Goal: Participate in discussion: Engage in conversation with other users on a specific topic

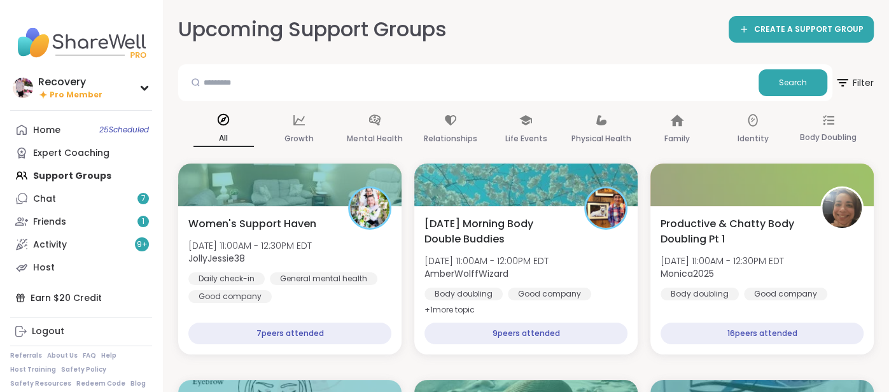
click at [99, 173] on div "Home 25 Scheduled Expert Coaching Support Groups Chat 7 Friends 1 Activity 9 + …" at bounding box center [81, 198] width 142 height 160
click at [106, 179] on div "Home 25 Scheduled Expert Coaching Support Groups Chat 7 Friends 1 Activity 9 + …" at bounding box center [81, 198] width 142 height 160
click at [95, 173] on div "Home 25 Scheduled Expert Coaching Support Groups Chat 7 Friends 1 Activity 9 + …" at bounding box center [81, 198] width 142 height 160
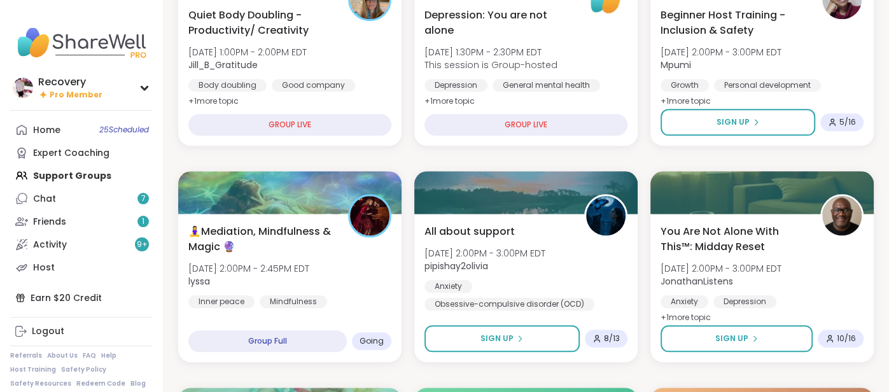
scroll to position [859, 0]
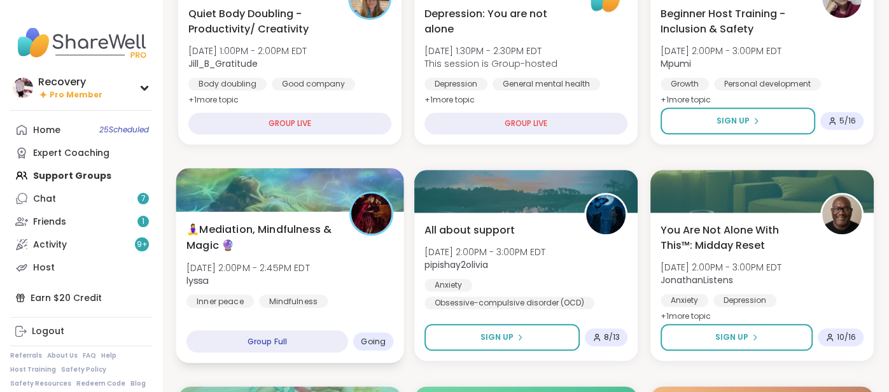
click at [310, 284] on span "lyssa" at bounding box center [247, 280] width 123 height 13
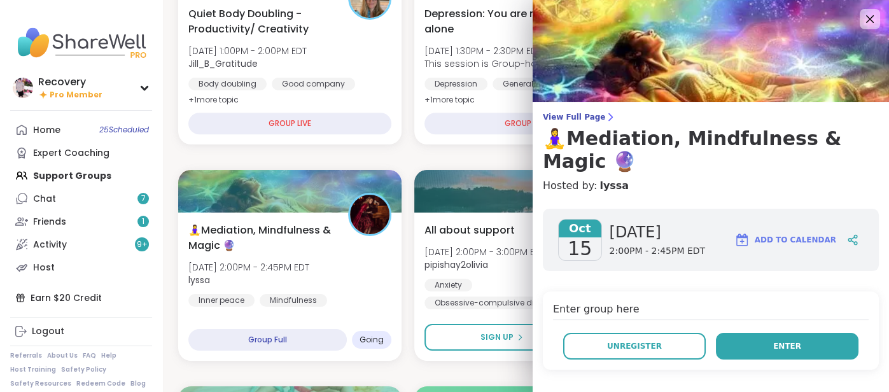
click at [741, 333] on button "Enter" at bounding box center [787, 346] width 143 height 27
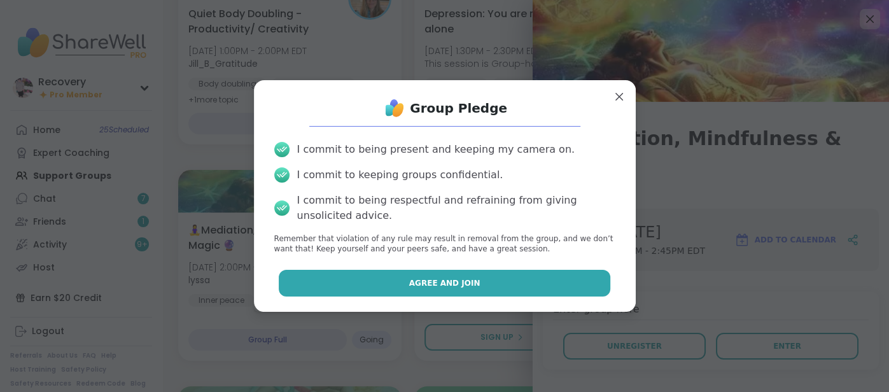
click at [553, 288] on button "Agree and Join" at bounding box center [445, 283] width 332 height 27
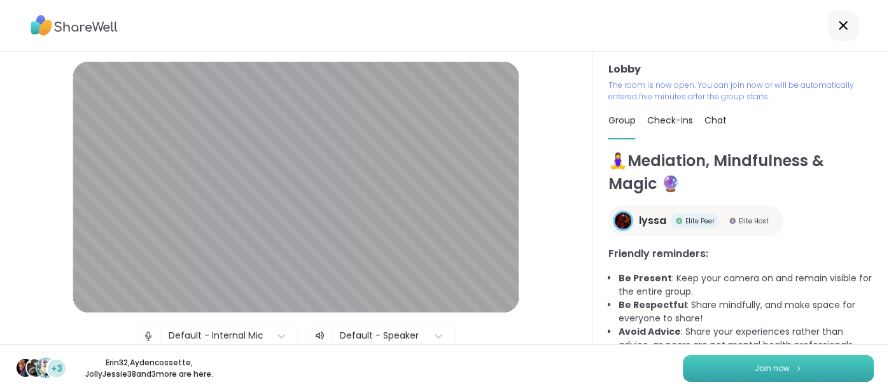
click at [721, 362] on button "Join now" at bounding box center [778, 368] width 191 height 27
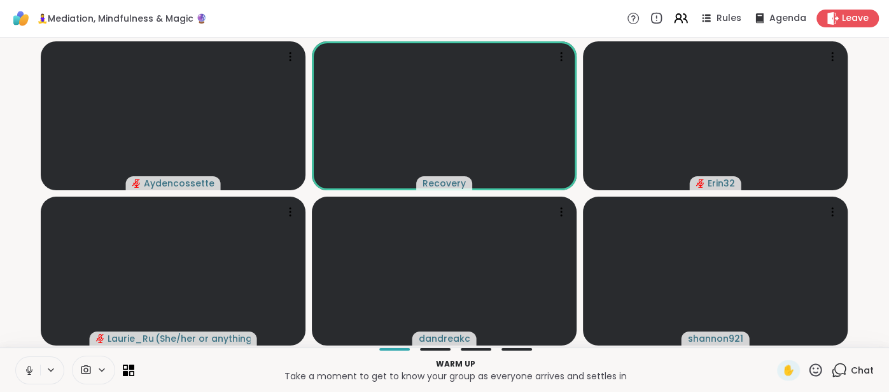
click at [26, 367] on icon at bounding box center [29, 370] width 11 height 11
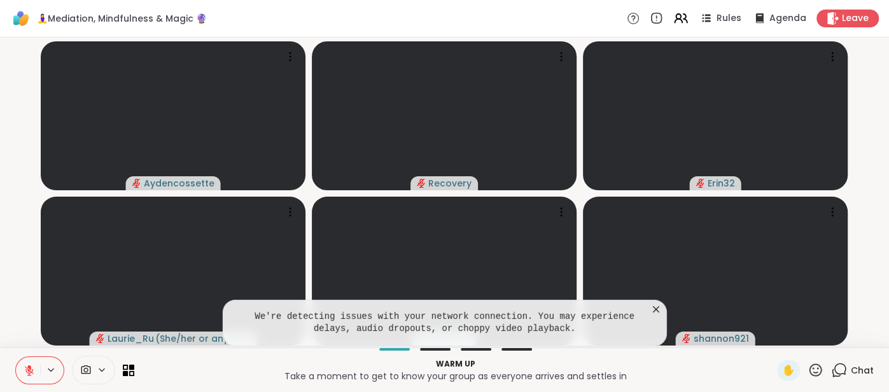
click at [657, 307] on icon at bounding box center [656, 309] width 13 height 13
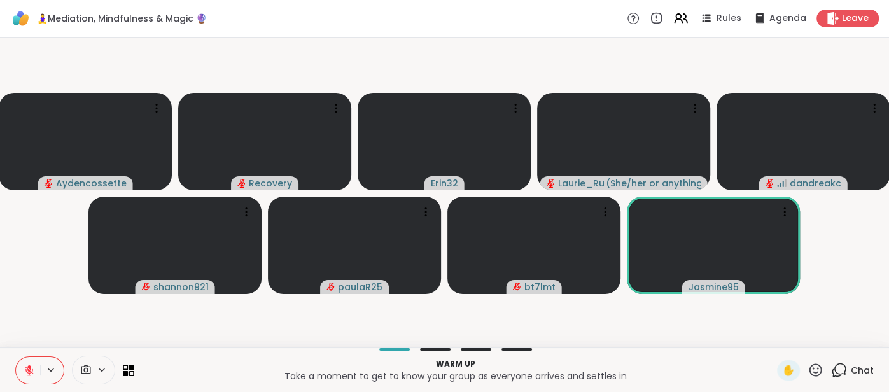
click at [870, 364] on span "Chat" at bounding box center [862, 370] width 23 height 13
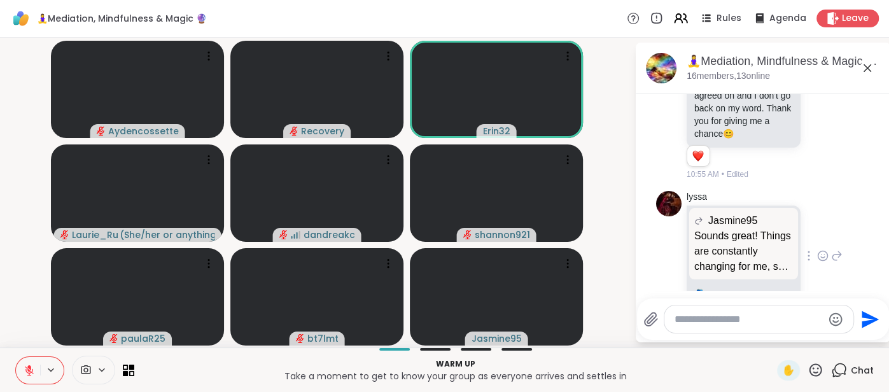
scroll to position [1086, 0]
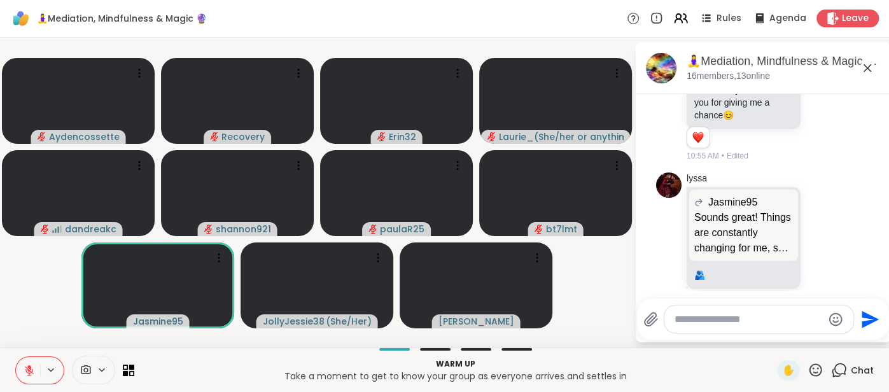
click at [870, 67] on icon at bounding box center [867, 67] width 15 height 15
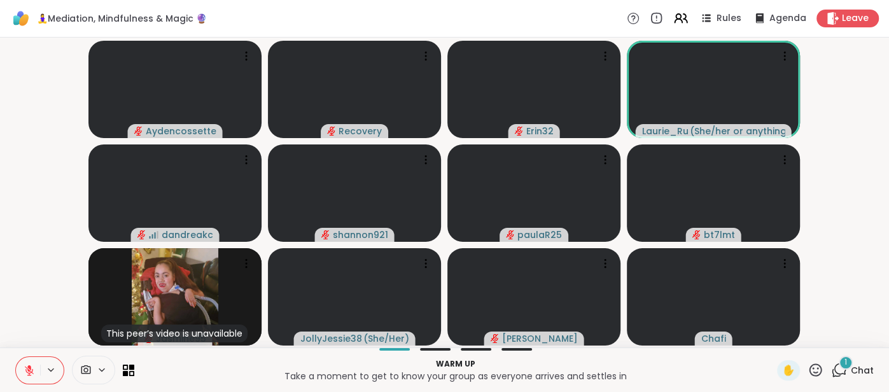
click at [860, 359] on div "Warm up Take a moment to get to know your group as everyone arrives and settles…" at bounding box center [444, 369] width 889 height 45
click at [861, 365] on span "Chat" at bounding box center [862, 370] width 23 height 13
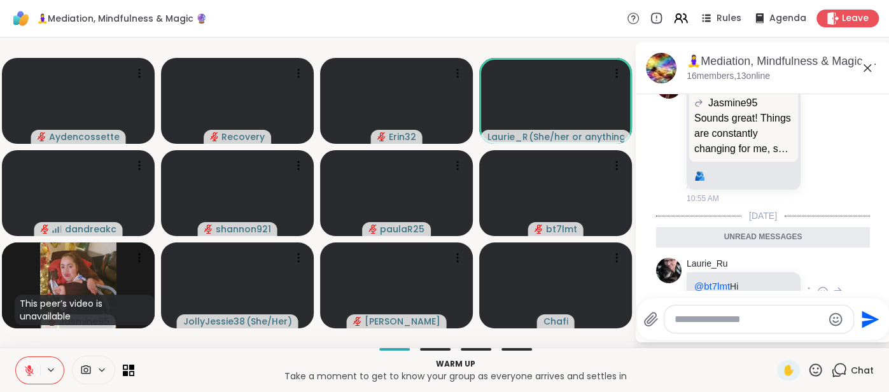
scroll to position [1197, 0]
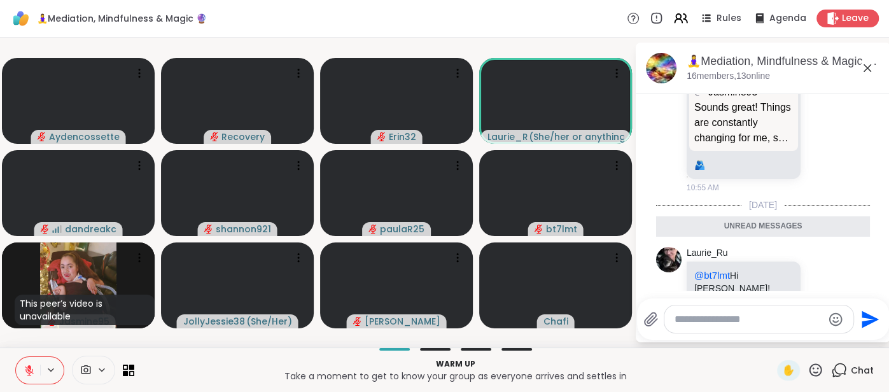
click at [863, 70] on icon at bounding box center [867, 67] width 15 height 15
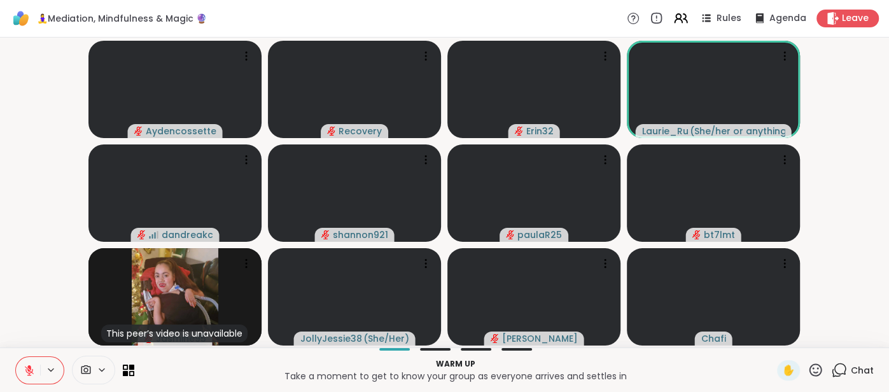
click at [31, 367] on icon at bounding box center [29, 370] width 11 height 11
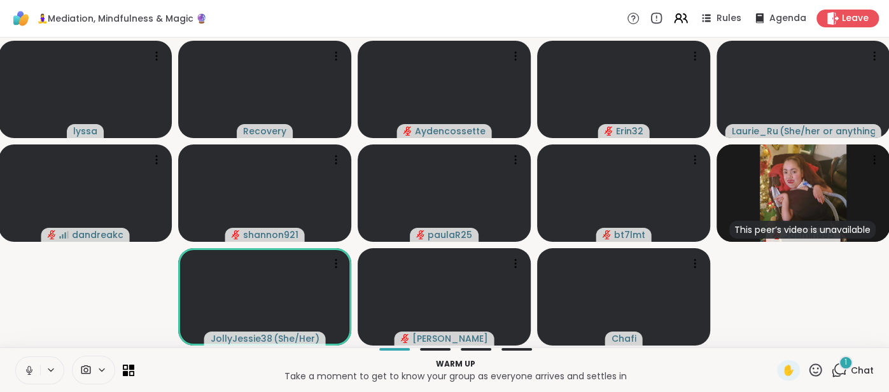
click at [29, 368] on icon at bounding box center [29, 370] width 11 height 11
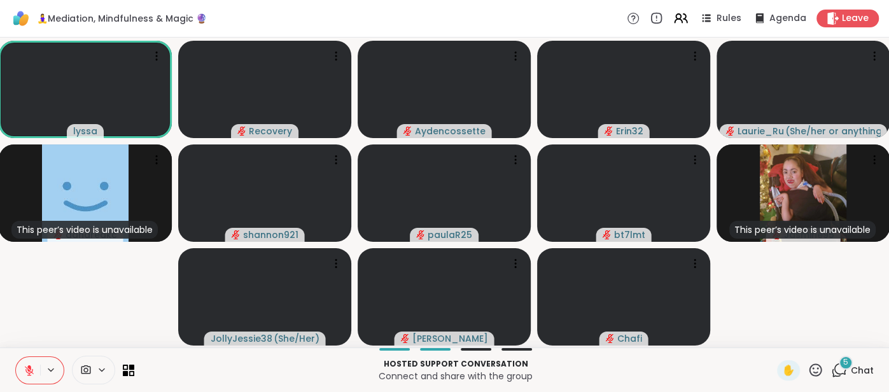
click at [865, 367] on span "Chat" at bounding box center [862, 370] width 23 height 13
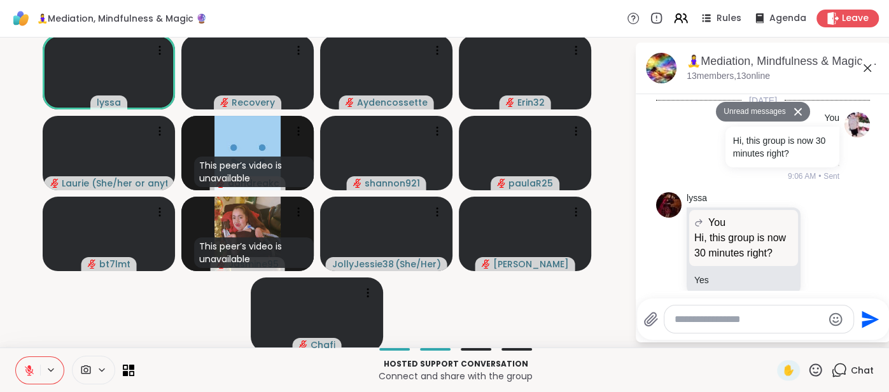
scroll to position [1737, 0]
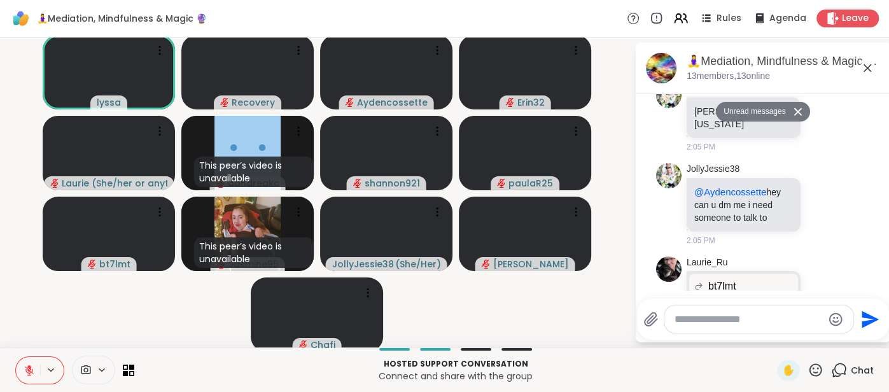
click at [745, 305] on div at bounding box center [748, 319] width 211 height 29
click at [762, 319] on textarea "Type your message" at bounding box center [749, 319] width 148 height 13
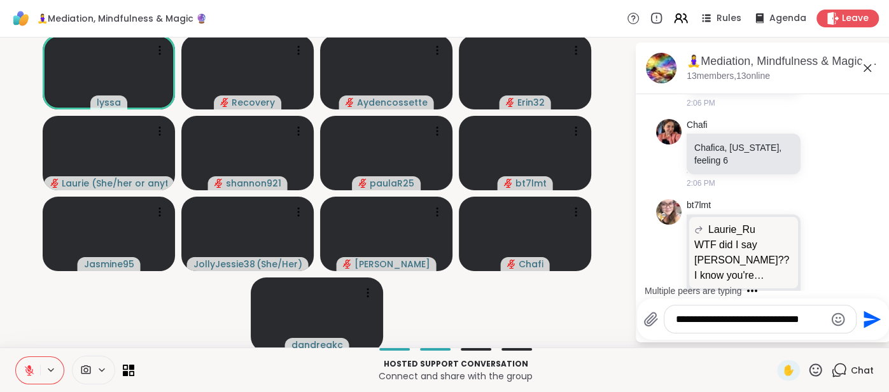
scroll to position [2570, 0]
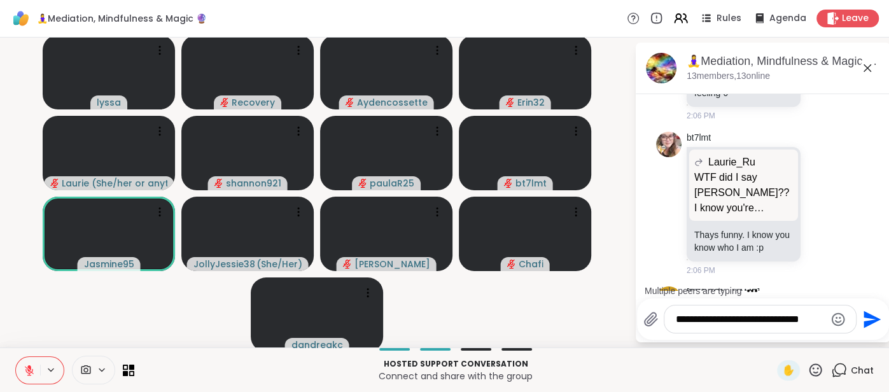
type textarea "**********"
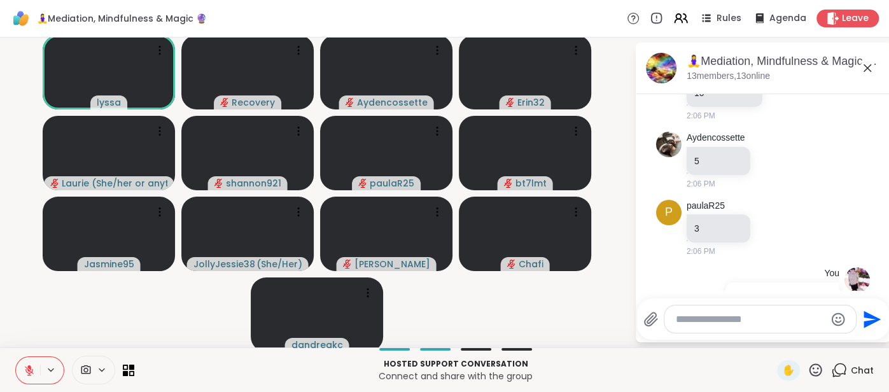
scroll to position [2828, 0]
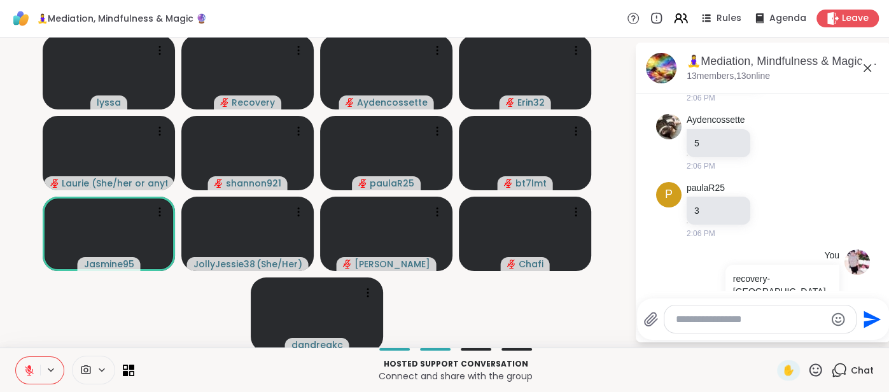
click at [863, 66] on icon at bounding box center [867, 67] width 15 height 15
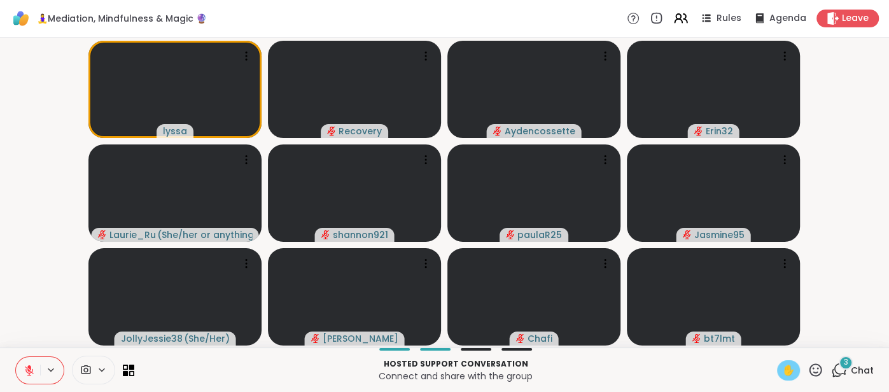
click at [793, 363] on span "✋" at bounding box center [788, 370] width 13 height 15
click at [27, 364] on button at bounding box center [28, 370] width 24 height 27
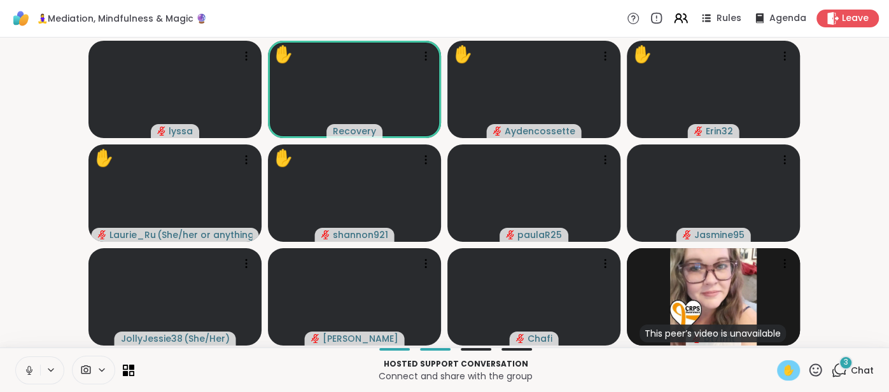
click at [22, 369] on button at bounding box center [28, 370] width 24 height 27
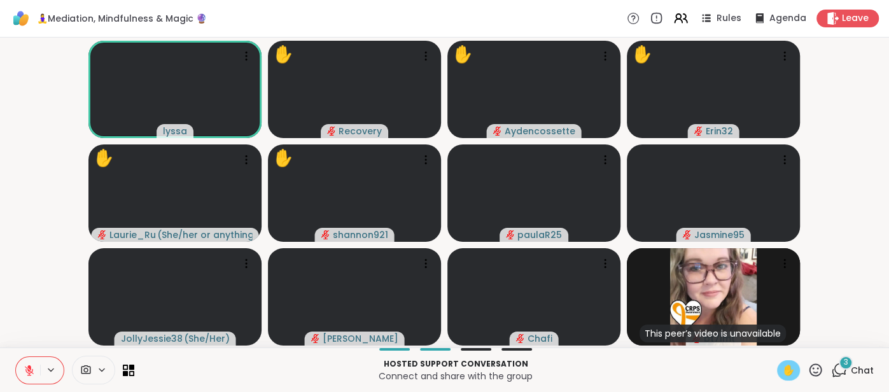
click at [796, 377] on div "✋" at bounding box center [788, 370] width 23 height 20
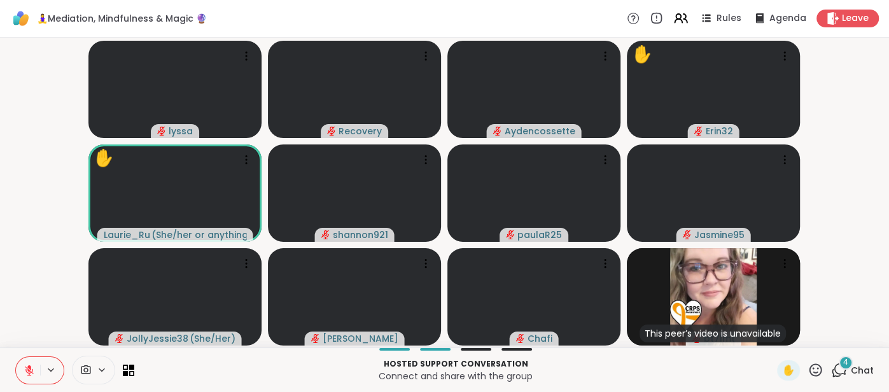
click at [813, 365] on icon at bounding box center [816, 369] width 13 height 13
click at [831, 341] on span "🌟" at bounding box center [834, 336] width 13 height 15
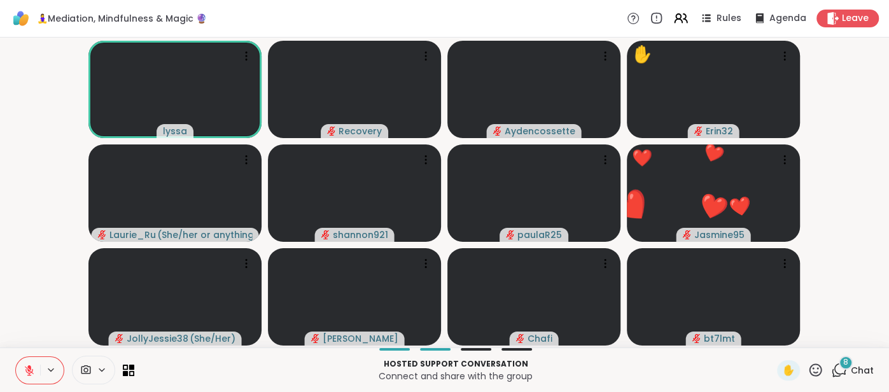
click at [856, 365] on span "Chat" at bounding box center [862, 370] width 23 height 13
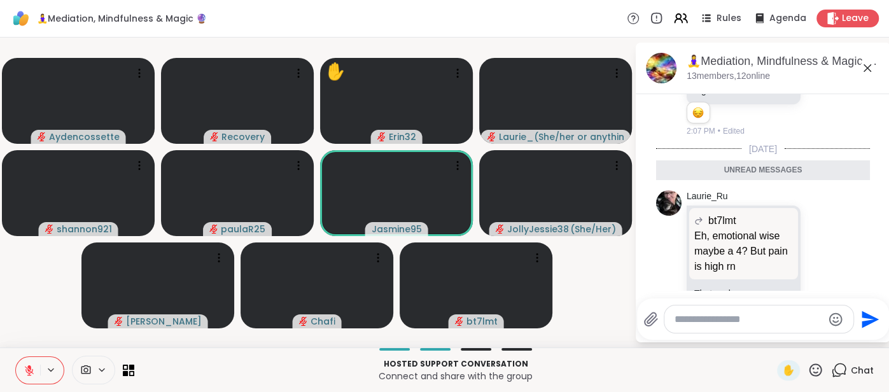
scroll to position [3168, 0]
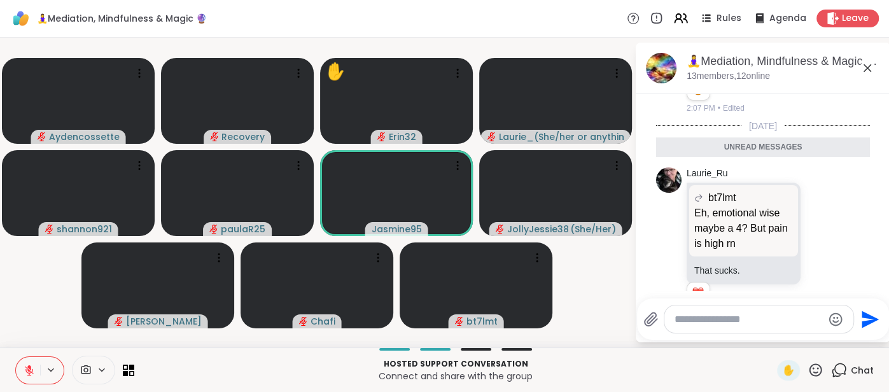
click at [867, 67] on icon at bounding box center [868, 68] width 8 height 8
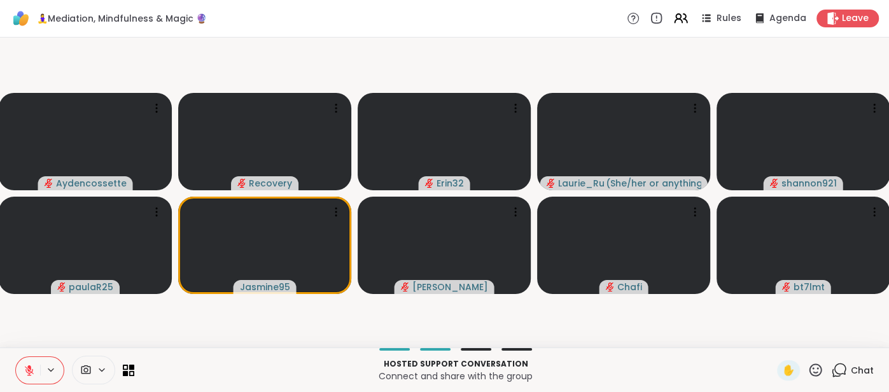
click at [820, 369] on icon at bounding box center [816, 370] width 16 height 16
click at [834, 340] on span "🌟" at bounding box center [834, 336] width 13 height 15
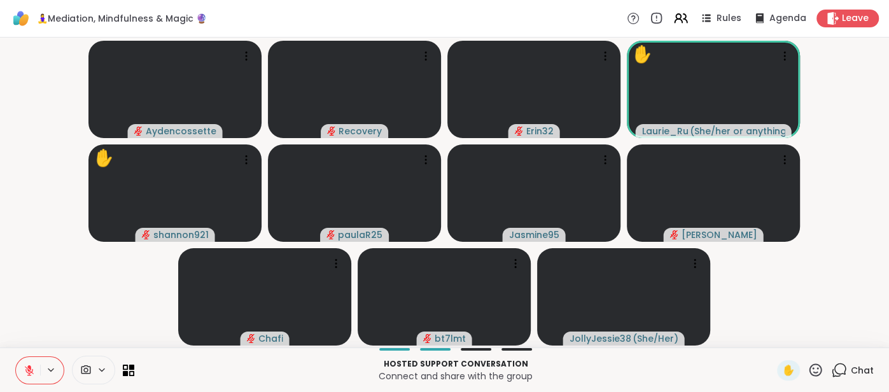
click at [869, 372] on span "Chat" at bounding box center [862, 370] width 23 height 13
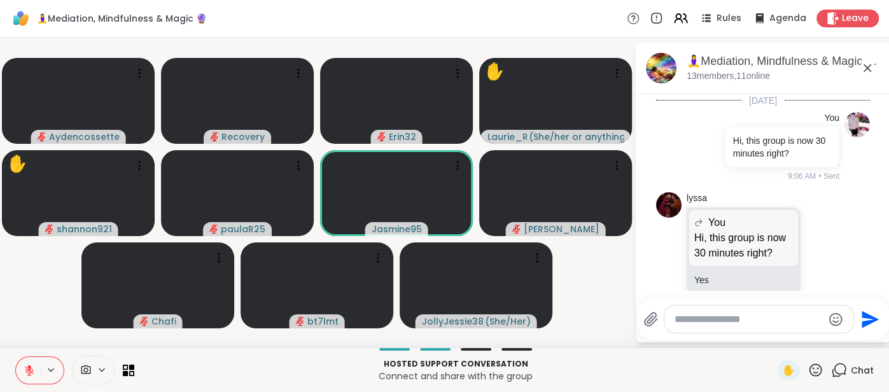
click at [752, 312] on div at bounding box center [758, 318] width 189 height 27
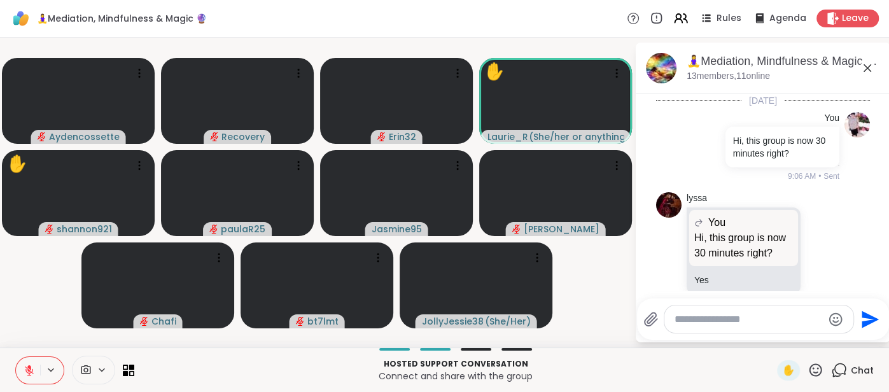
scroll to position [3937, 0]
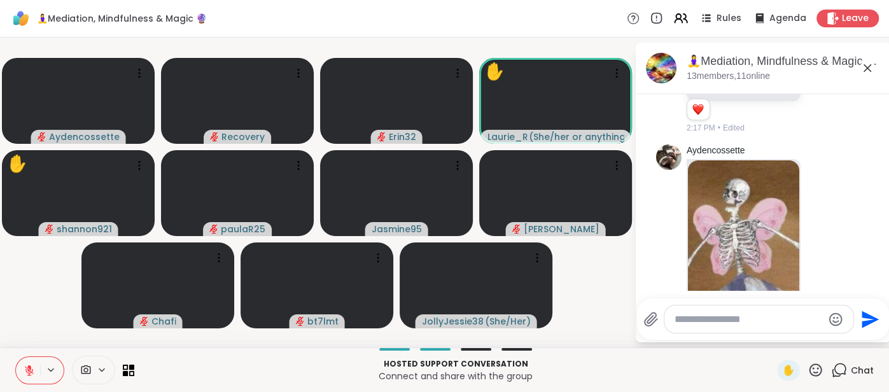
click at [754, 317] on textarea "Type your message" at bounding box center [749, 319] width 148 height 13
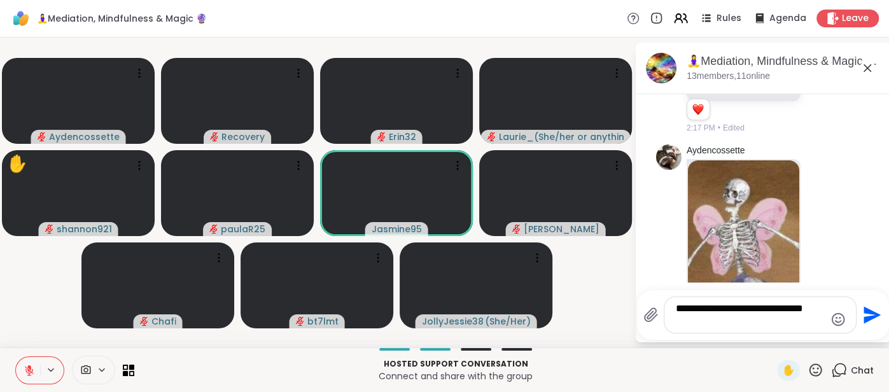
scroll to position [0, 0]
type textarea "**********"
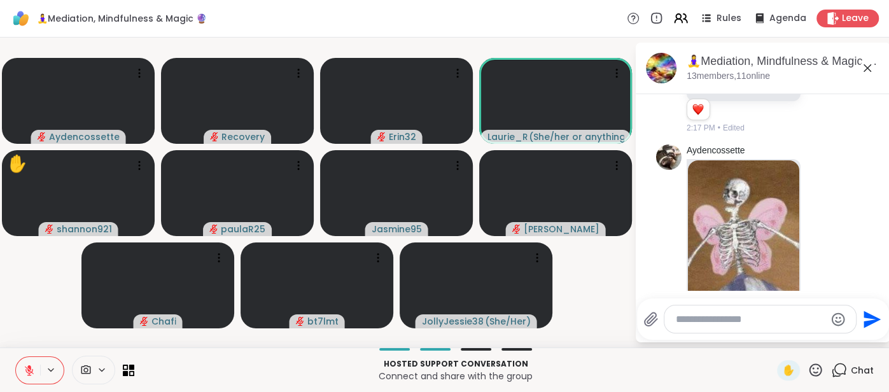
scroll to position [4017, 0]
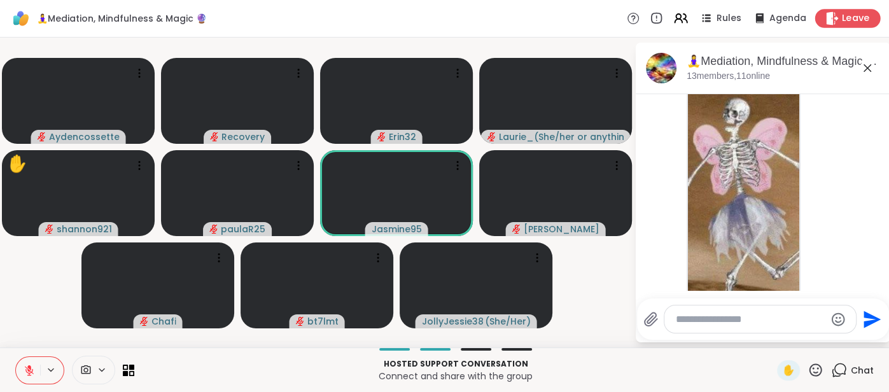
click at [862, 14] on span "Leave" at bounding box center [856, 18] width 28 height 13
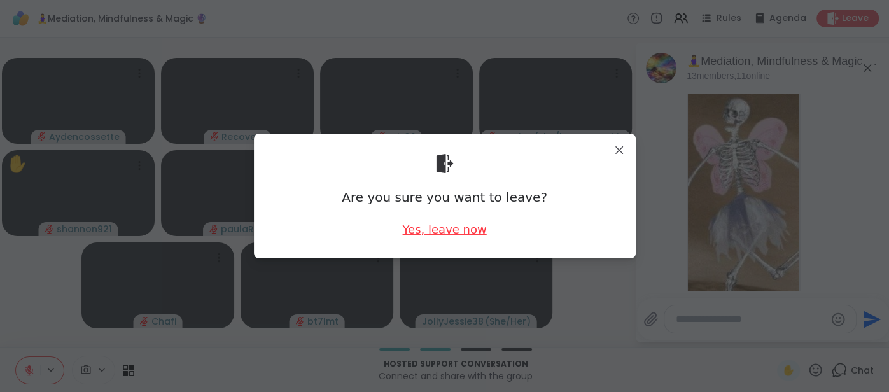
click at [459, 228] on div "Yes, leave now" at bounding box center [444, 229] width 84 height 16
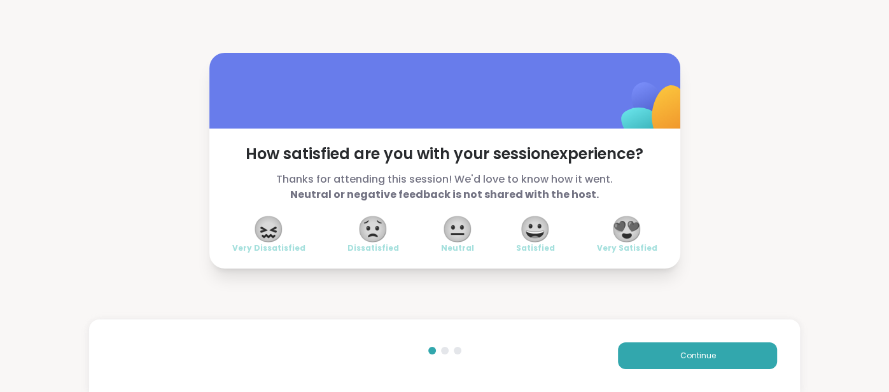
click at [623, 234] on span "😍" at bounding box center [627, 229] width 32 height 23
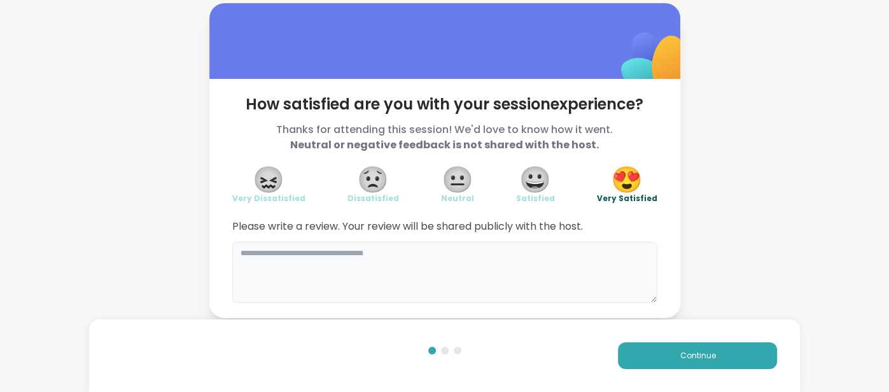
click at [545, 261] on textarea at bounding box center [444, 272] width 425 height 61
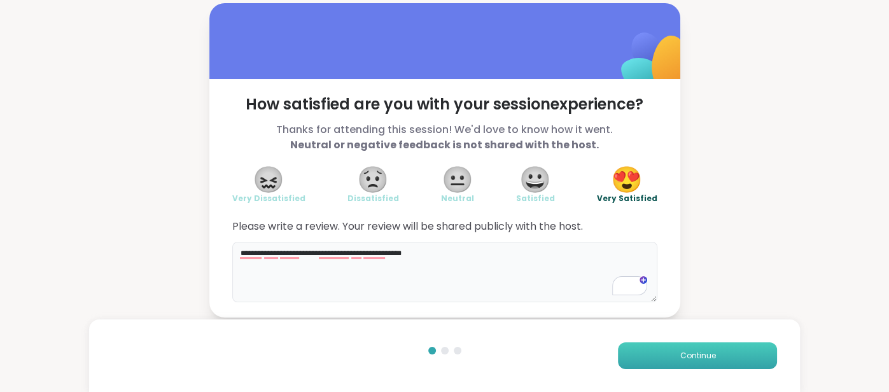
type textarea "**********"
click at [654, 347] on button "Continue" at bounding box center [697, 355] width 159 height 27
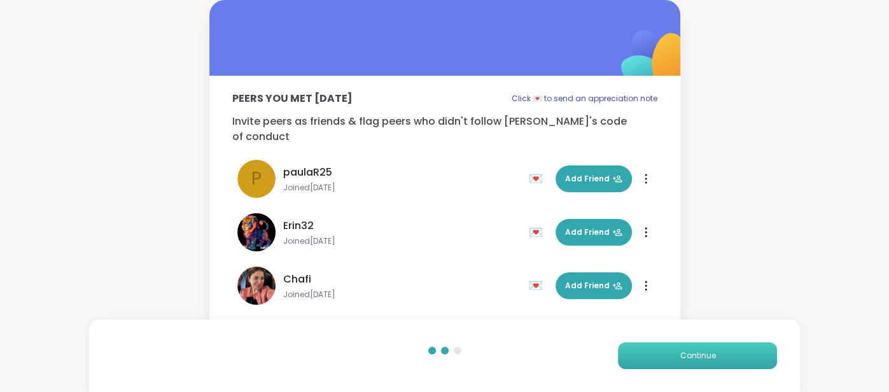
click at [654, 347] on button "Continue" at bounding box center [697, 355] width 159 height 27
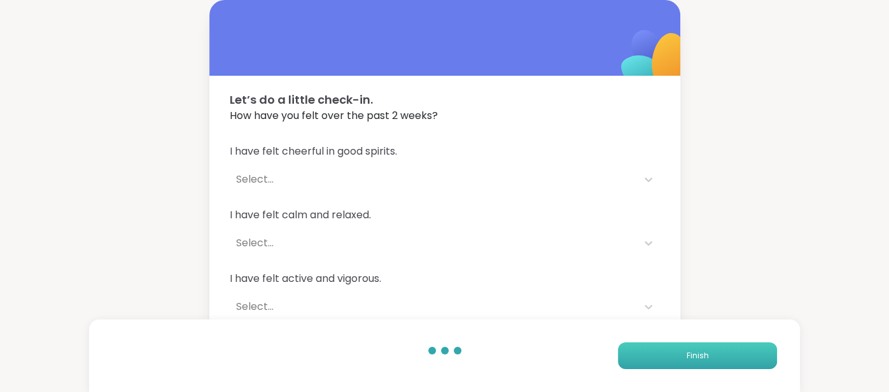
click at [654, 347] on button "Finish" at bounding box center [697, 355] width 159 height 27
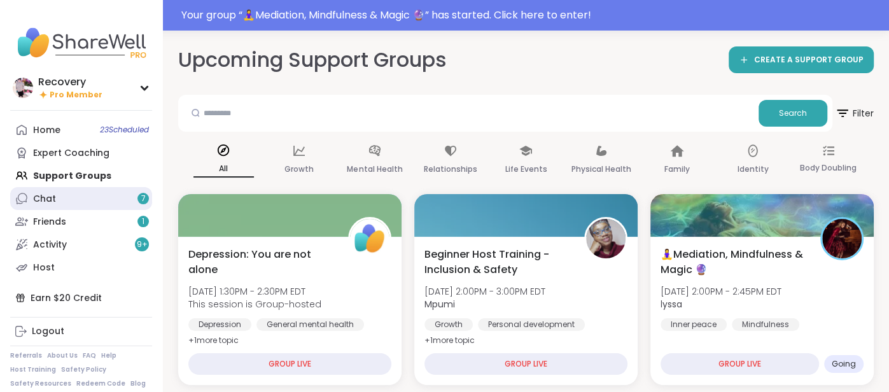
click at [102, 187] on link "Chat 7" at bounding box center [81, 198] width 142 height 23
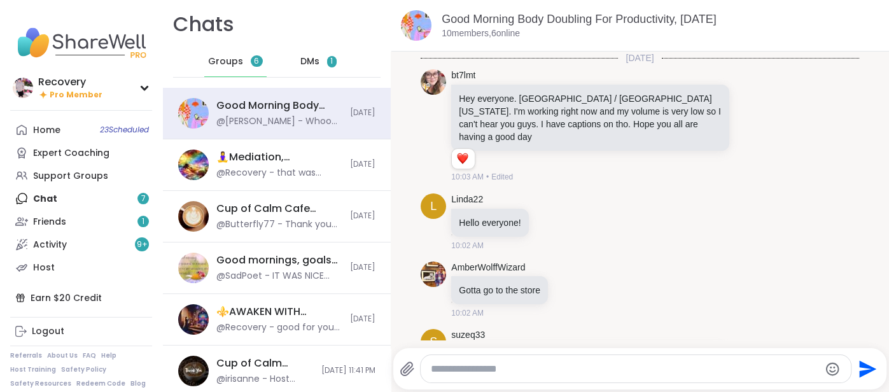
scroll to position [2404, 0]
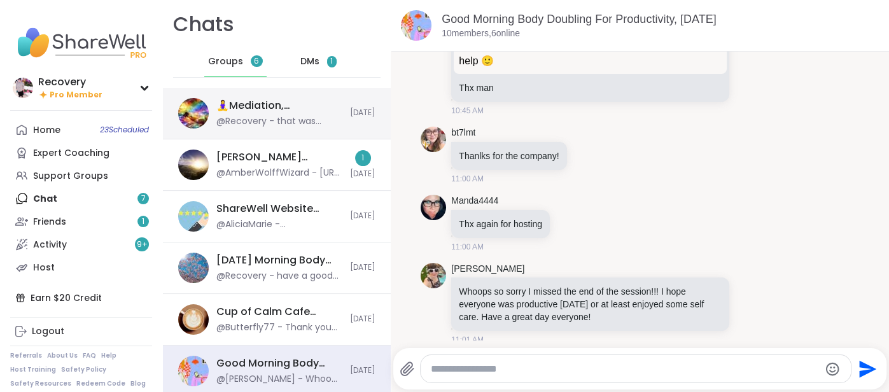
click at [274, 120] on div "@Recovery - that was magical. thanks [PERSON_NAME]! got to go." at bounding box center [279, 121] width 126 height 13
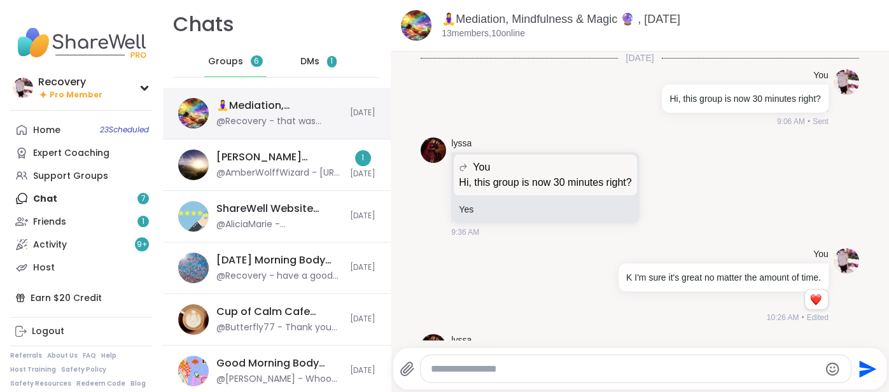
scroll to position [3208, 0]
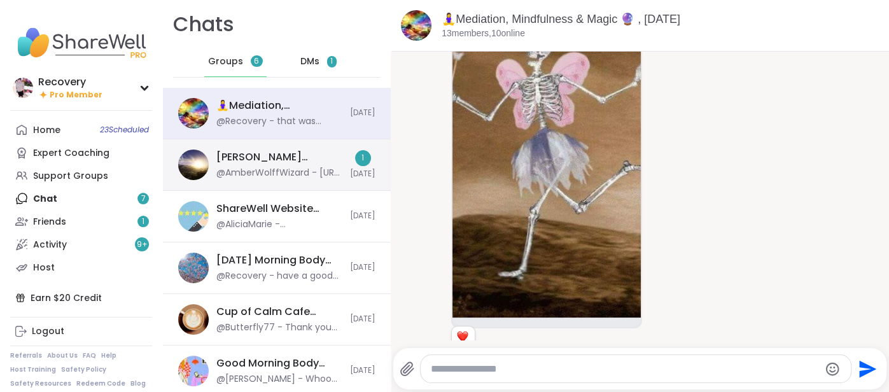
click at [267, 150] on div "[PERSON_NAME] Wizard’s [DATE] Evening Hangout Den 🐺🪄, [DATE]" at bounding box center [279, 157] width 126 height 14
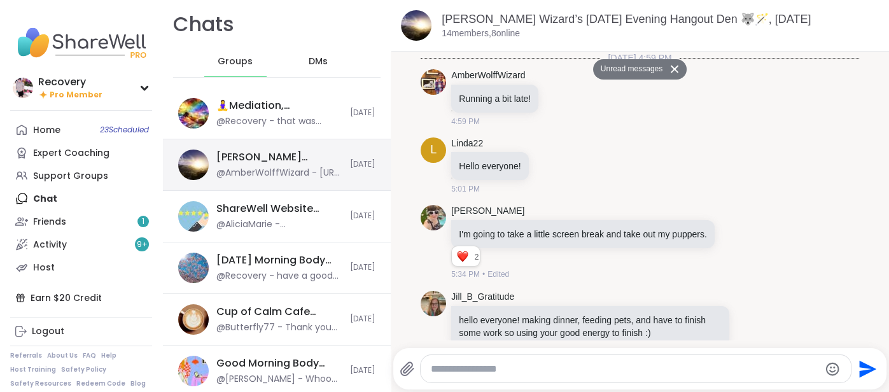
scroll to position [3659, 0]
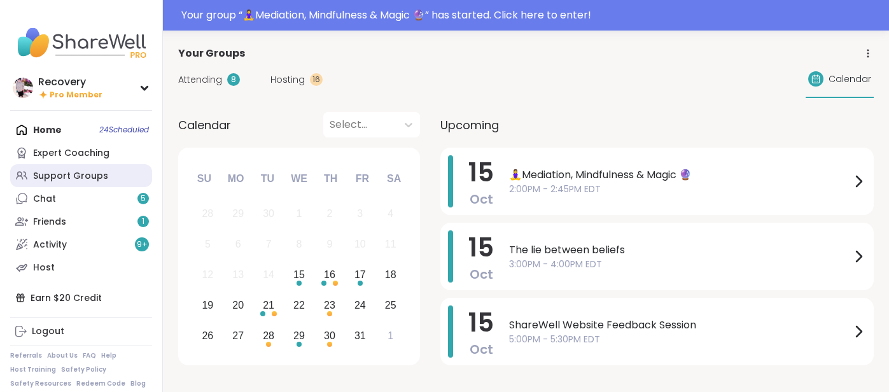
click at [97, 175] on div "Support Groups" at bounding box center [70, 176] width 75 height 13
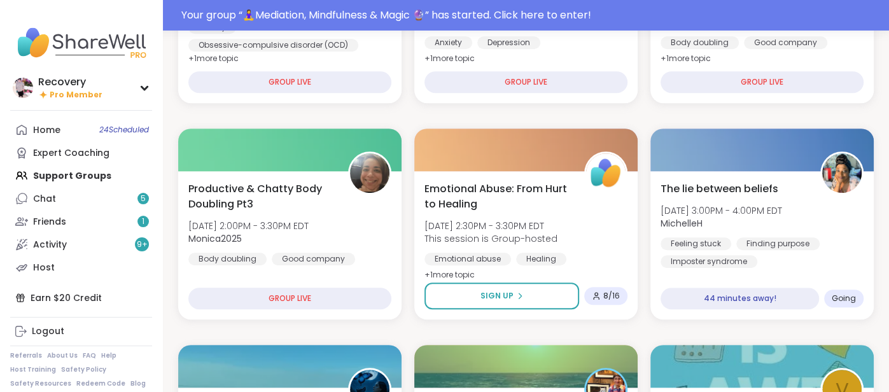
scroll to position [509, 0]
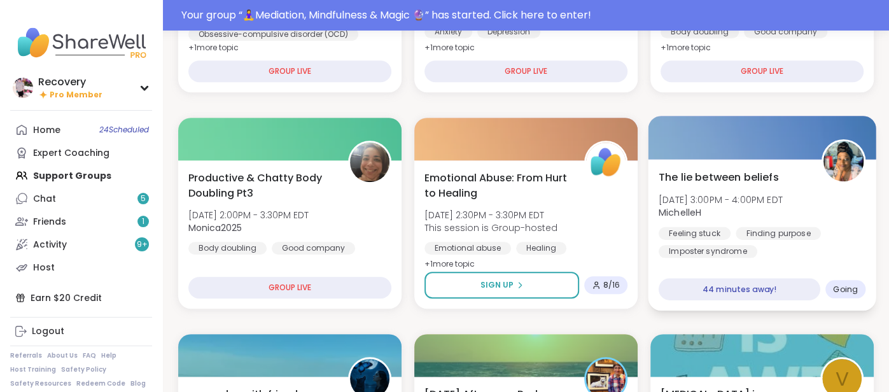
click at [772, 211] on span "MichelleH" at bounding box center [721, 212] width 124 height 13
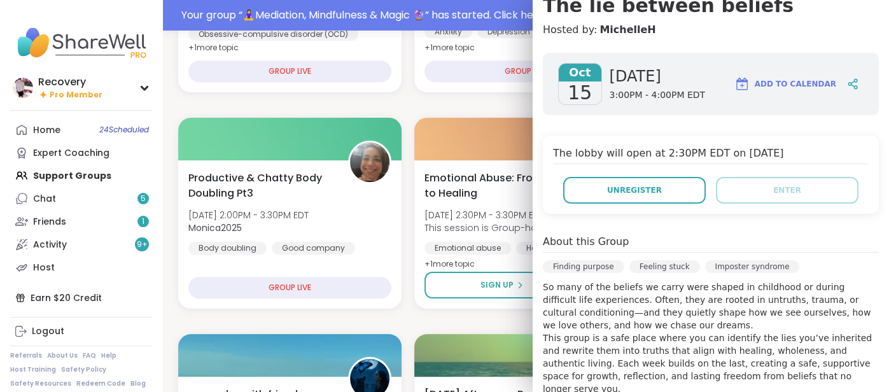
scroll to position [130, 0]
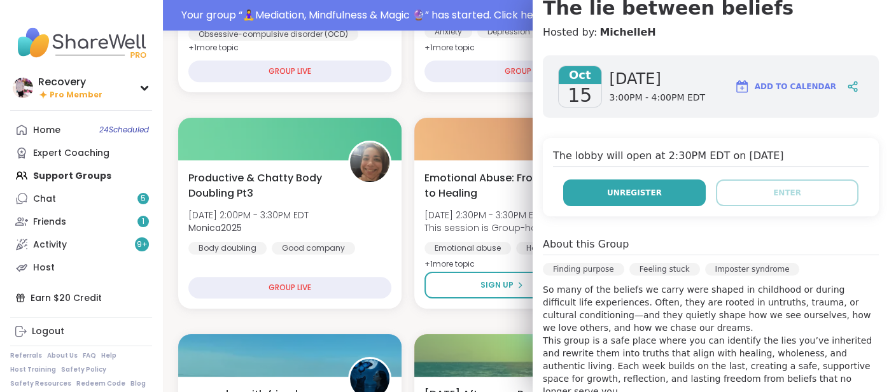
click at [680, 195] on button "Unregister" at bounding box center [634, 192] width 143 height 27
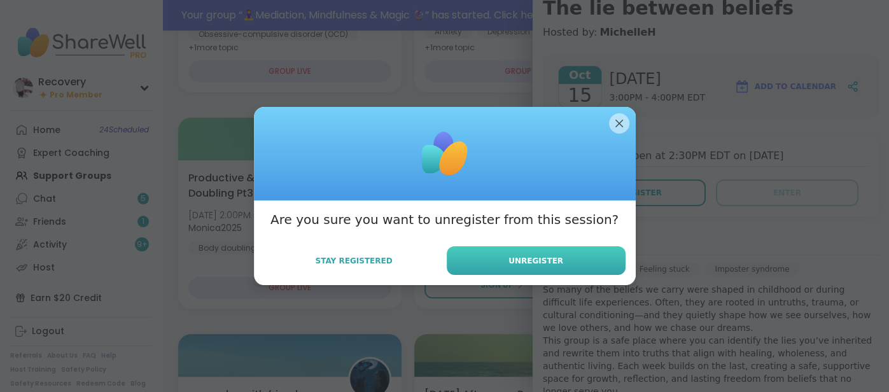
click at [531, 265] on span "Unregister" at bounding box center [536, 260] width 55 height 11
